Goal: Complete application form

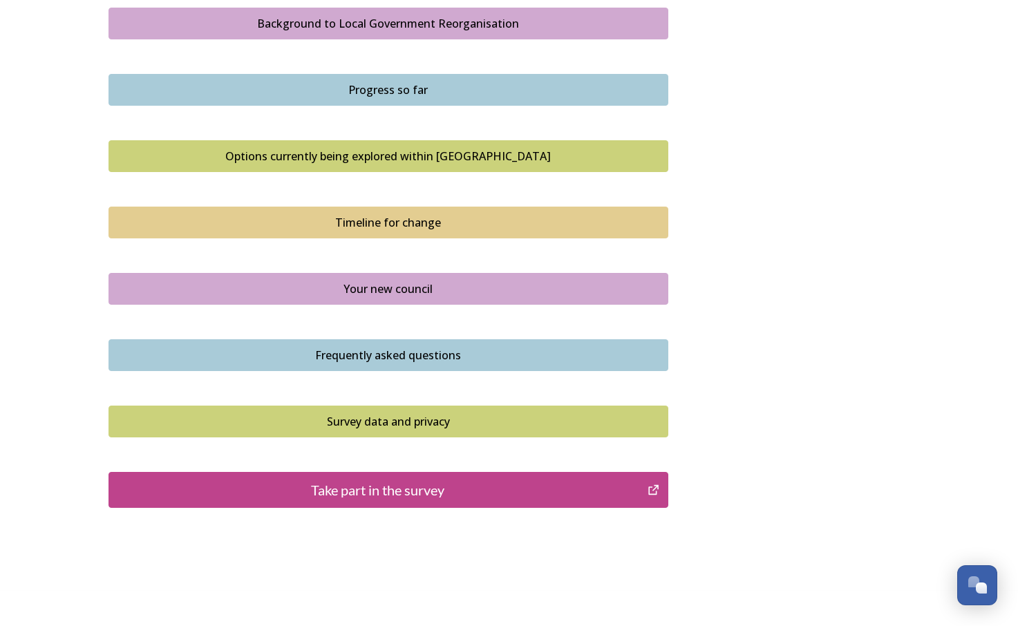
scroll to position [829, 0]
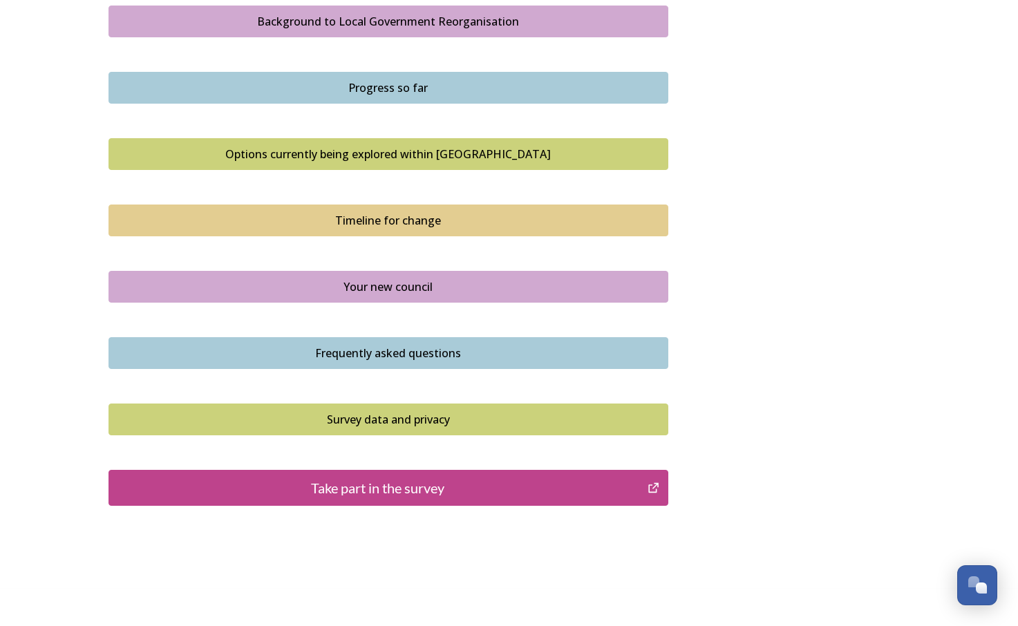
click at [357, 480] on div "Take part in the survey" at bounding box center [378, 488] width 525 height 21
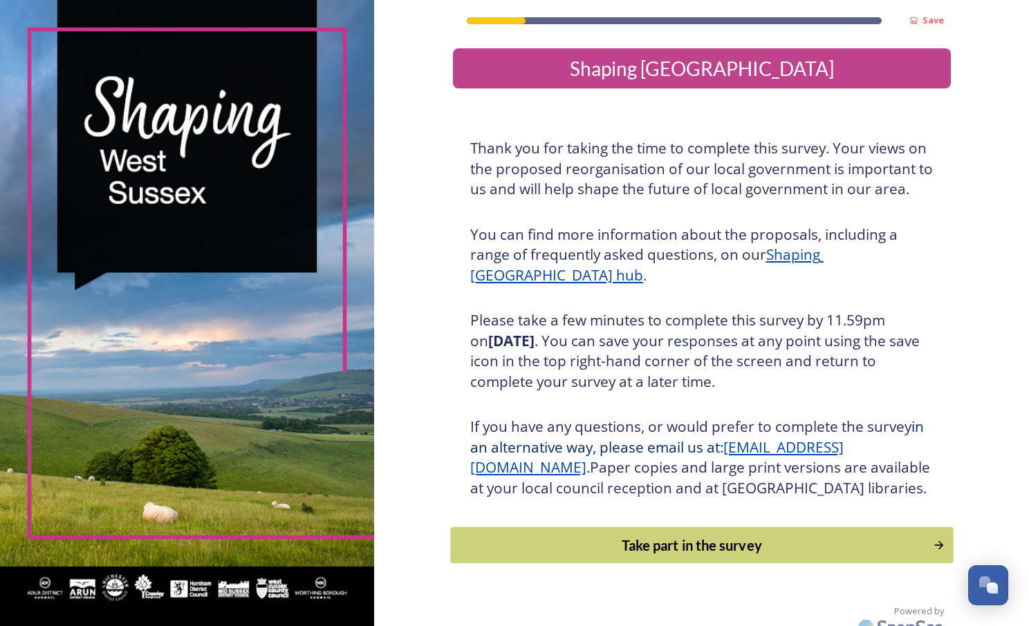
click at [583, 556] on div "Take part in the survey" at bounding box center [691, 545] width 467 height 21
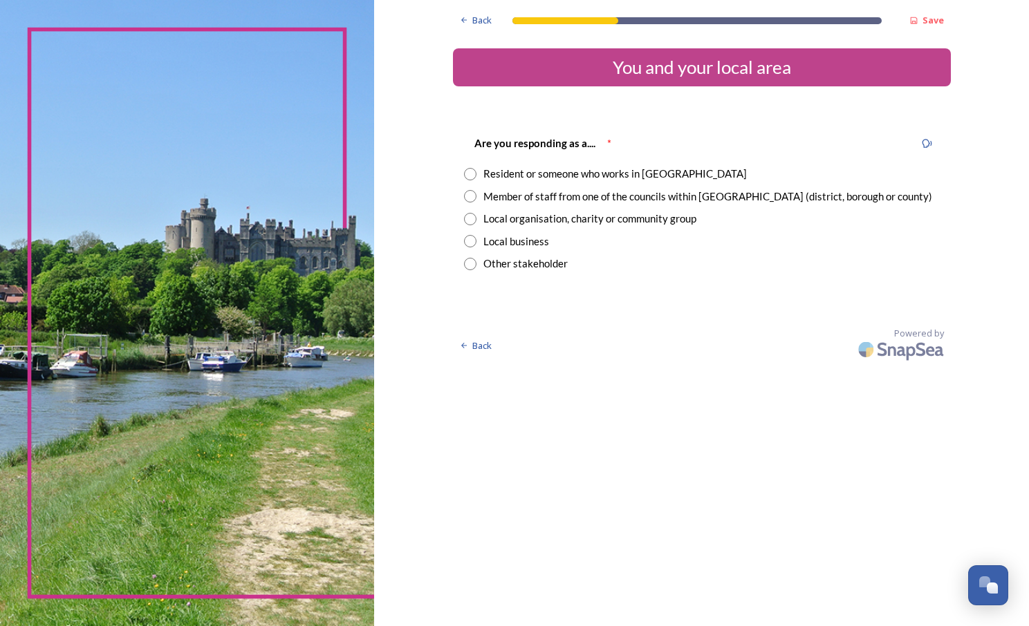
click at [472, 196] on input "radio" at bounding box center [470, 196] width 12 height 12
radio input "true"
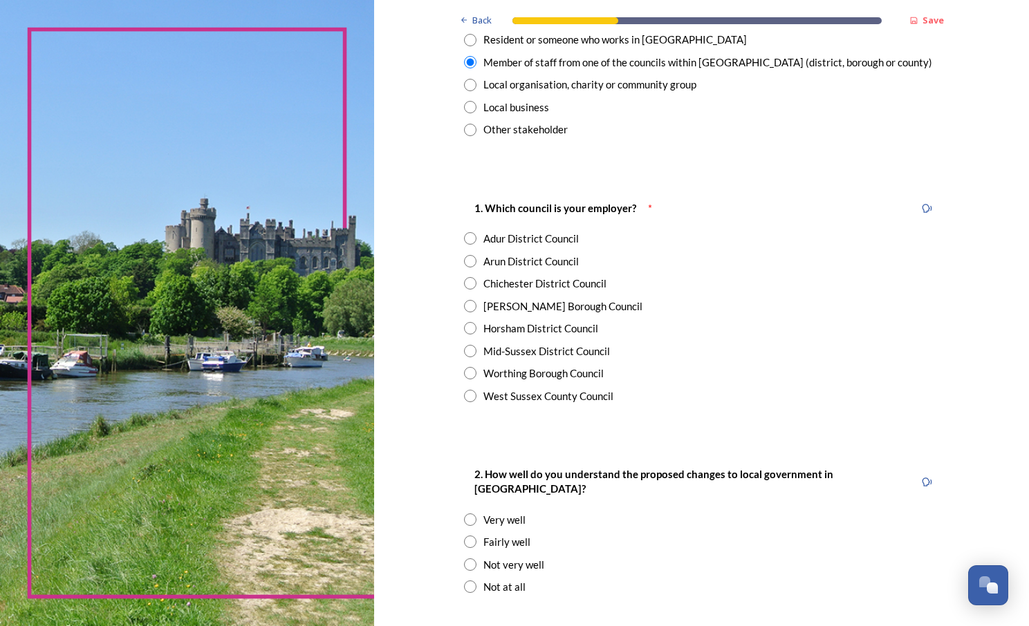
scroll to position [138, 0]
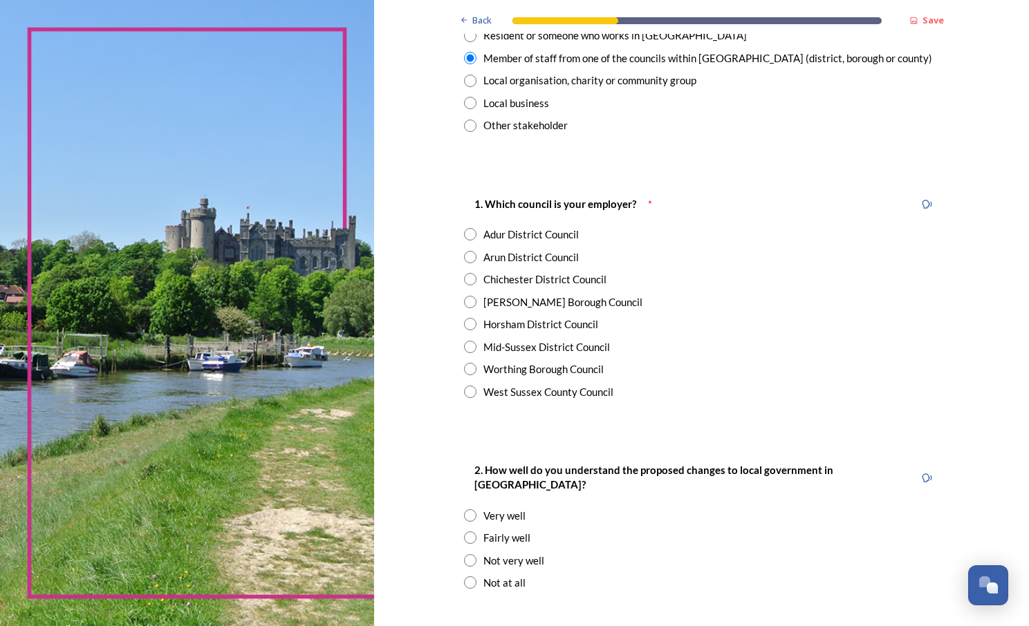
click at [465, 392] on input "radio" at bounding box center [470, 392] width 12 height 12
radio input "true"
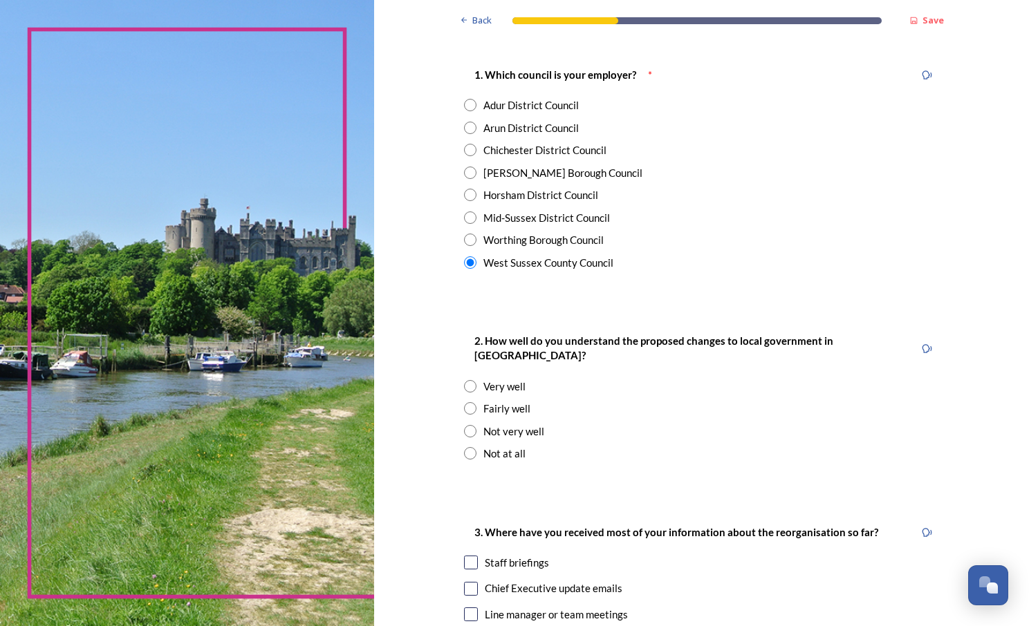
scroll to position [346, 0]
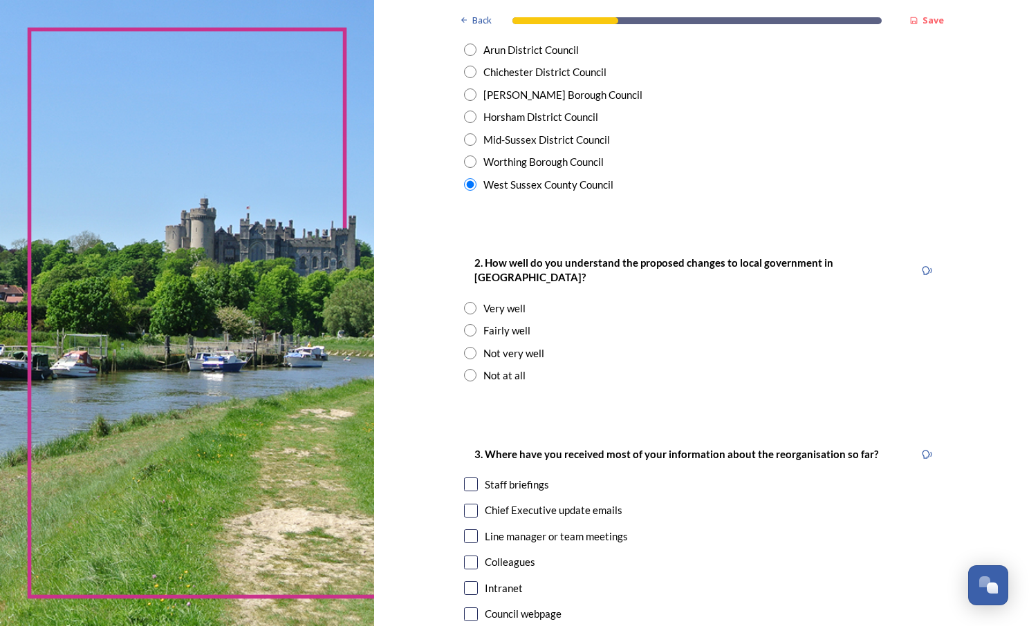
click at [493, 323] on div "Fairly well" at bounding box center [506, 331] width 47 height 16
radio input "true"
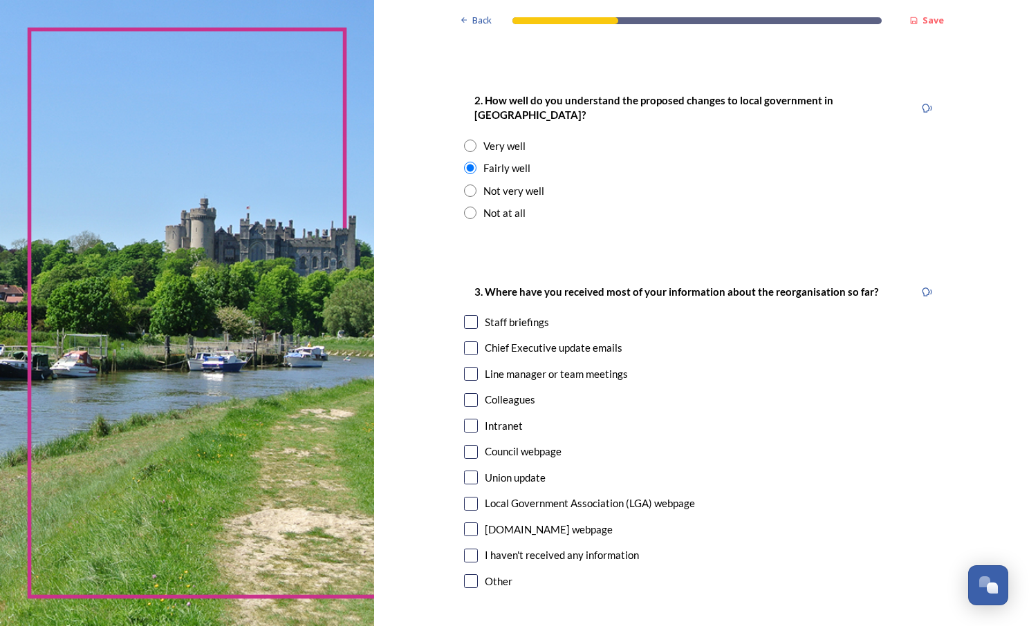
scroll to position [553, 0]
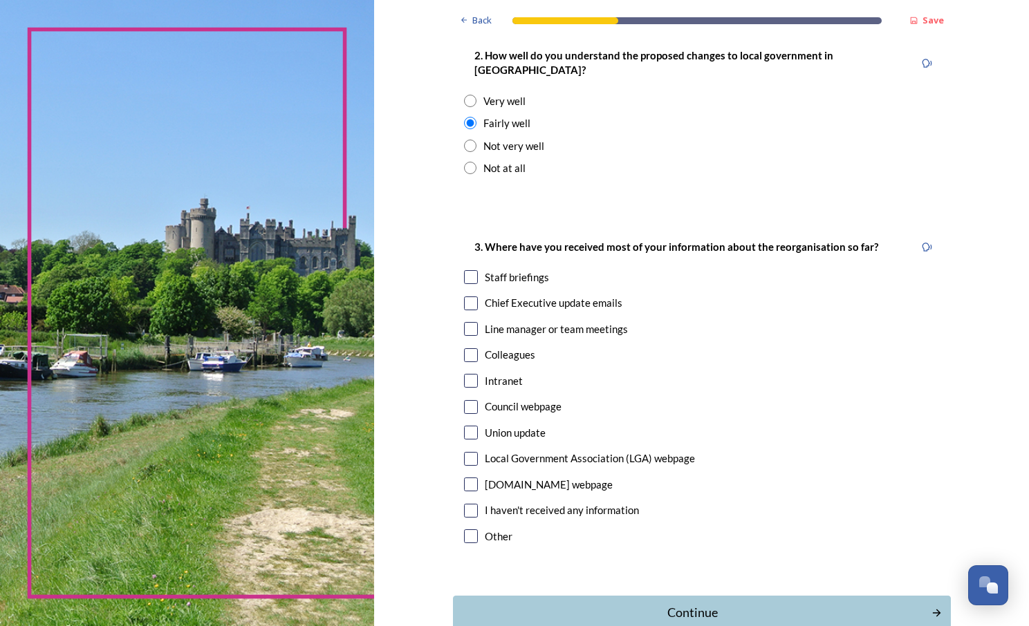
click at [468, 270] on input "checkbox" at bounding box center [471, 277] width 14 height 14
checkbox input "true"
click at [467, 297] on input "checkbox" at bounding box center [471, 304] width 14 height 14
checkbox input "true"
click at [465, 478] on input "checkbox" at bounding box center [471, 485] width 14 height 14
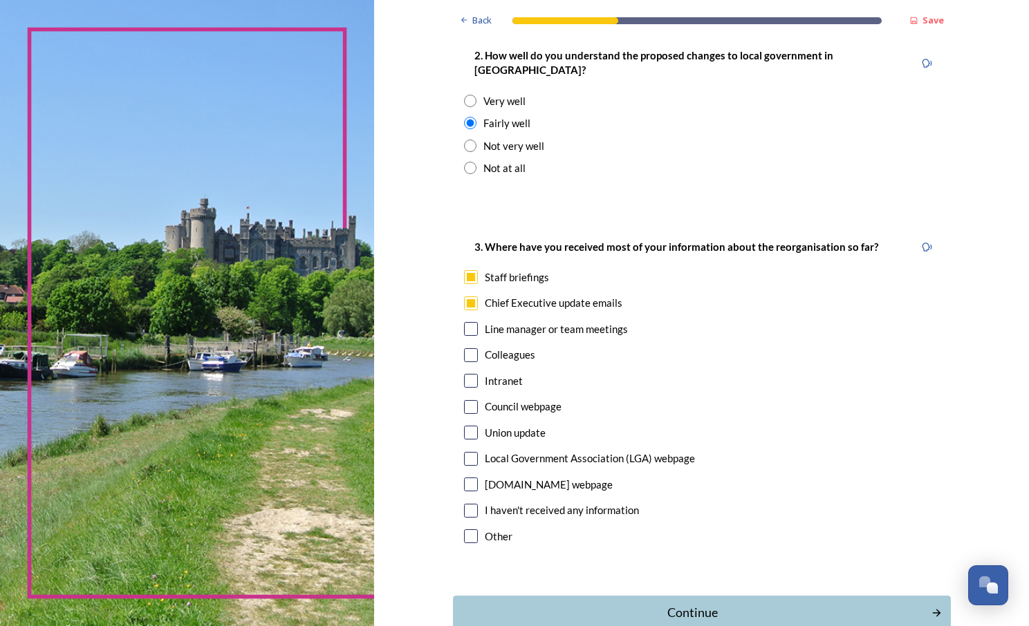
checkbox input "true"
click at [467, 529] on input "checkbox" at bounding box center [471, 536] width 14 height 14
checkbox input "true"
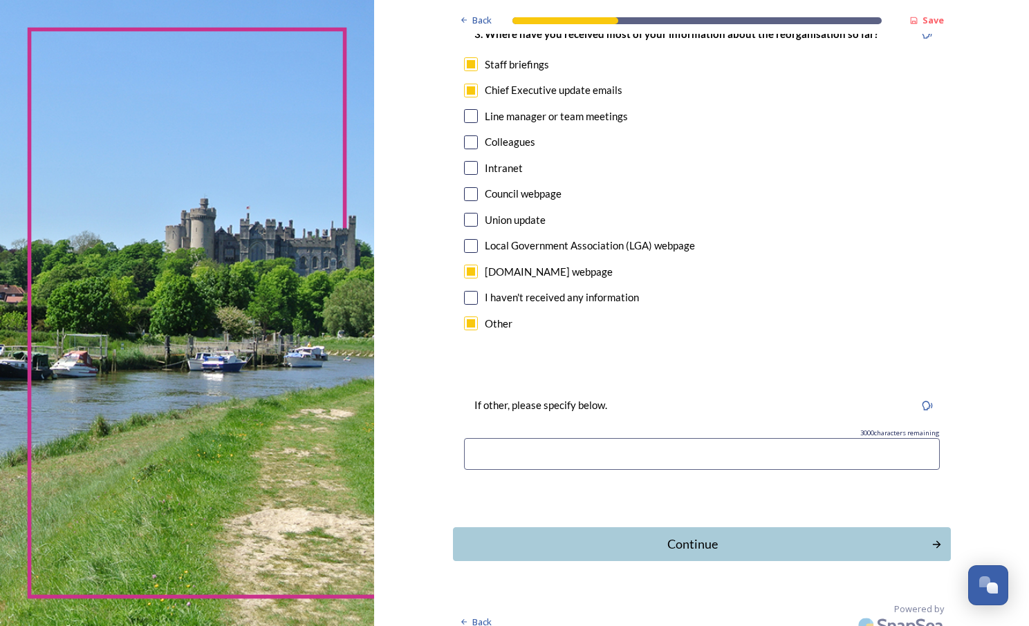
scroll to position [767, 0]
click at [584, 451] on input at bounding box center [702, 454] width 476 height 32
type input "Local and national press"
click at [697, 534] on div "Continue" at bounding box center [692, 543] width 468 height 19
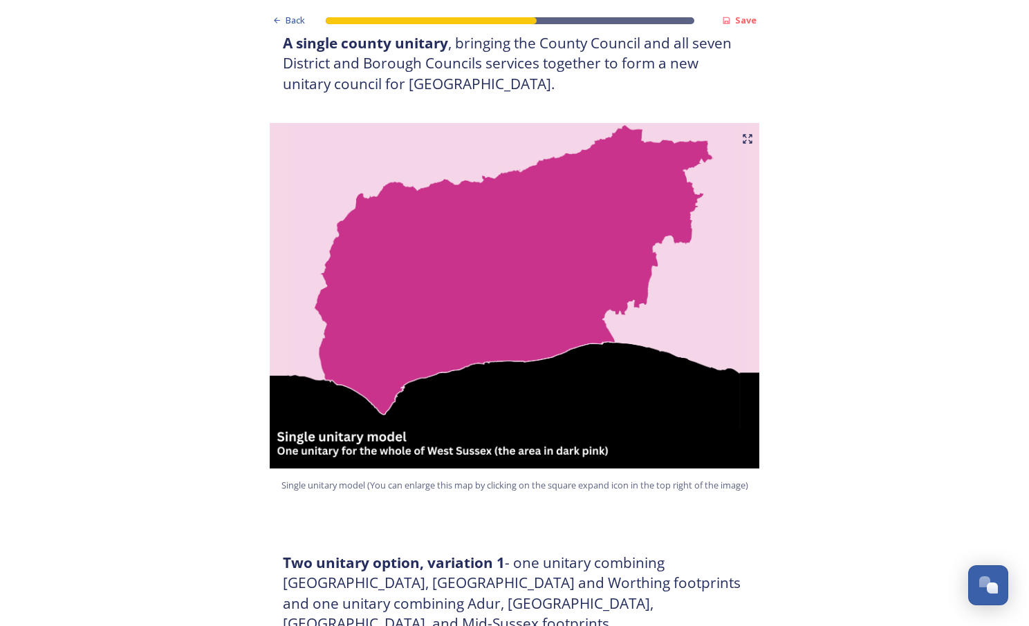
scroll to position [276, 0]
